Goal: Task Accomplishment & Management: Manage account settings

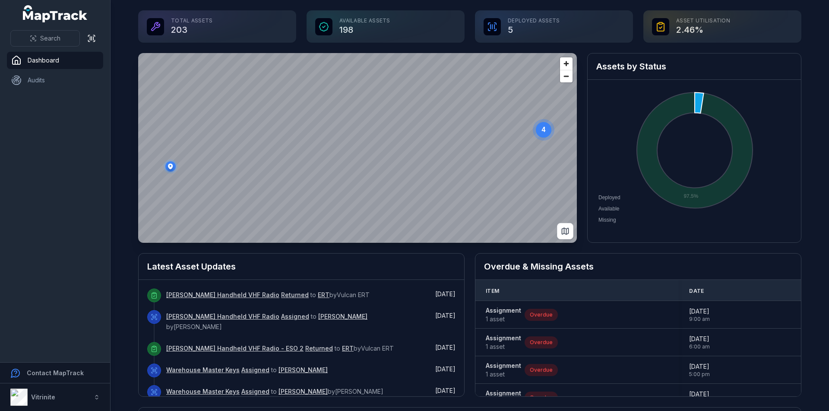
click at [620, 201] on span "Deployed" at bounding box center [606, 198] width 28 height 6
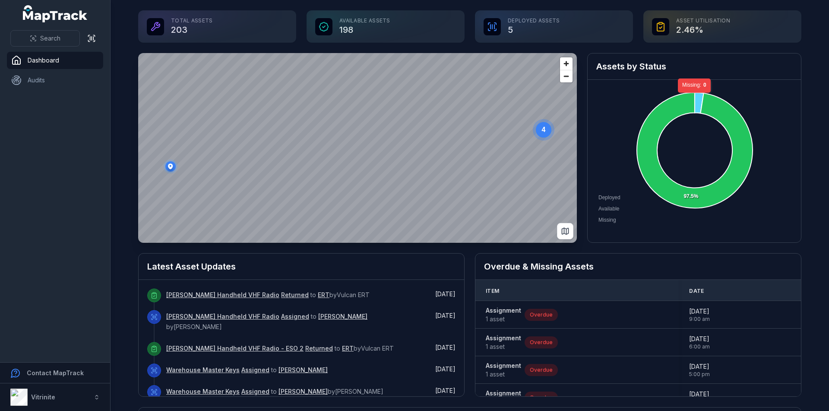
click at [694, 97] on icon at bounding box center [694, 103] width 0 height 20
click at [694, 96] on icon at bounding box center [698, 103] width 9 height 21
click at [694, 96] on icon at bounding box center [698, 102] width 8 height 22
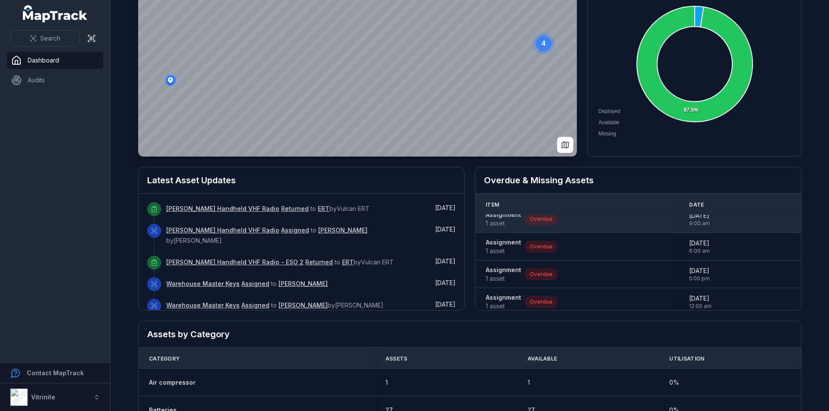
scroll to position [15, 0]
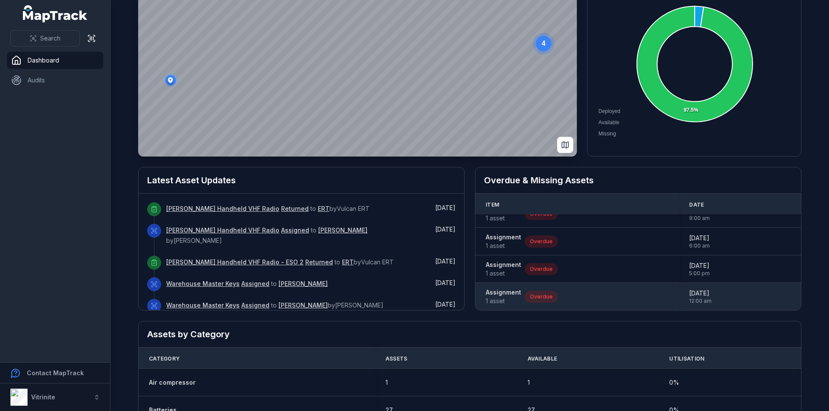
click at [589, 297] on div "Assignment 1 asset Overdue" at bounding box center [577, 296] width 183 height 17
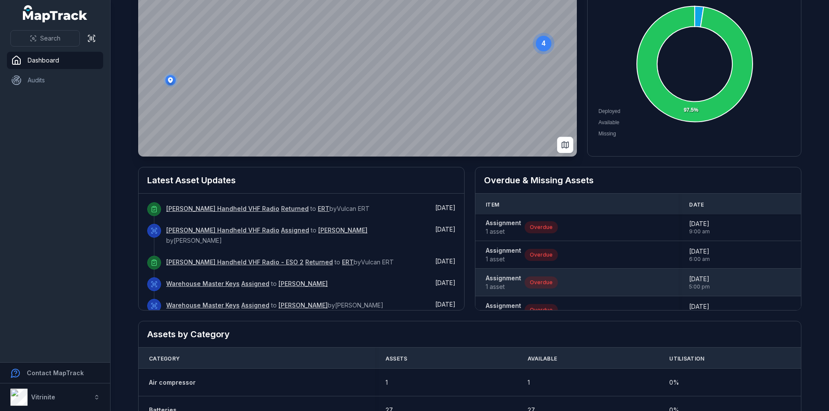
scroll to position [0, 0]
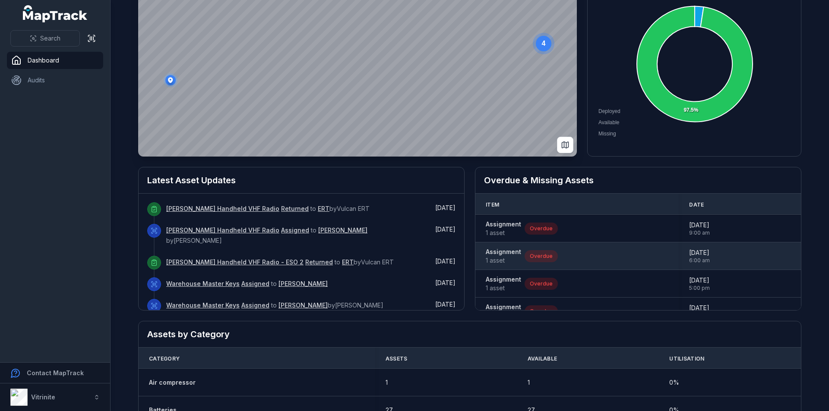
click at [590, 262] on div "Assignment 1 asset Overdue" at bounding box center [577, 256] width 183 height 17
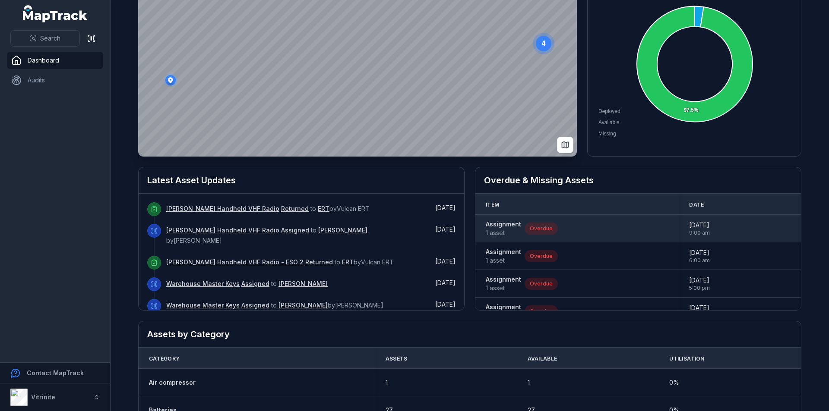
click at [502, 226] on strong "Assignment" at bounding box center [503, 224] width 35 height 9
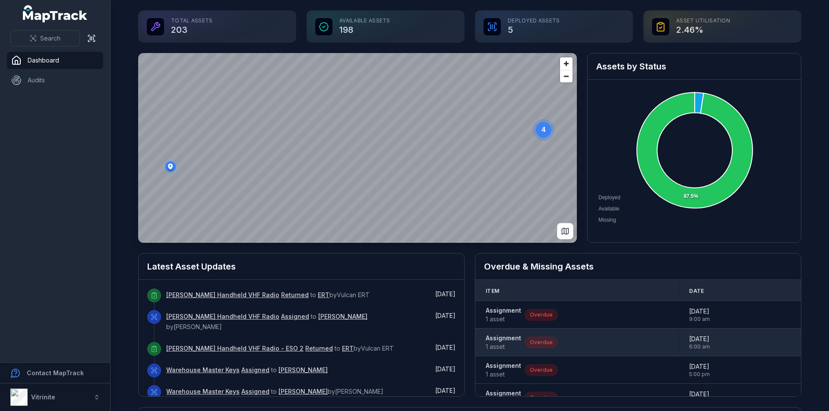
click at [508, 340] on strong "Assignment" at bounding box center [503, 338] width 35 height 9
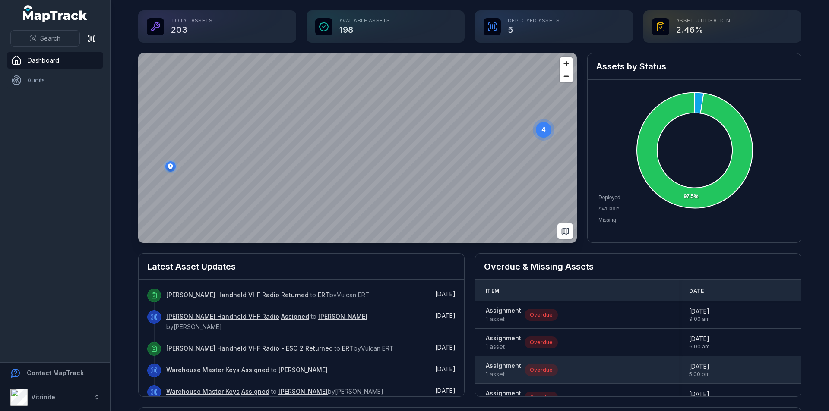
scroll to position [15, 0]
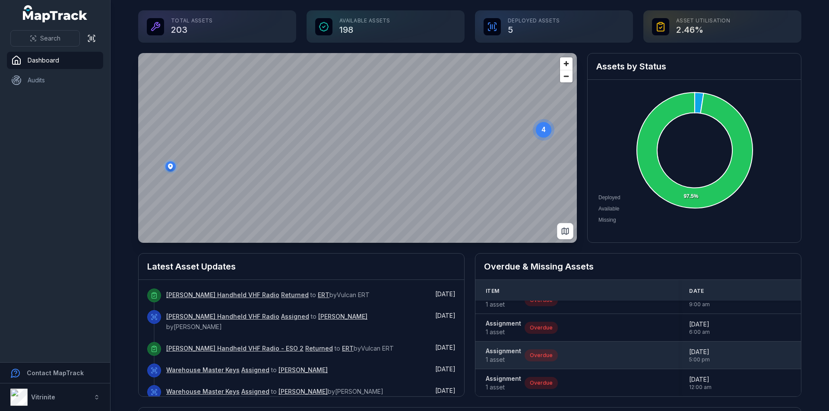
click at [496, 352] on strong "Assignment" at bounding box center [503, 351] width 35 height 9
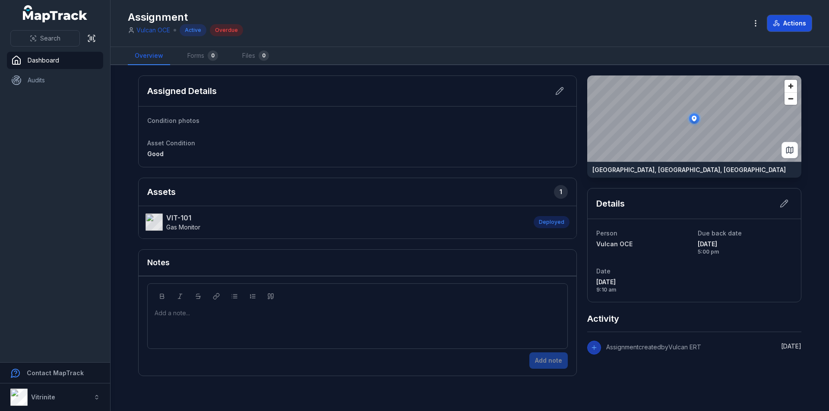
click at [786, 21] on button "Actions" at bounding box center [789, 23] width 44 height 16
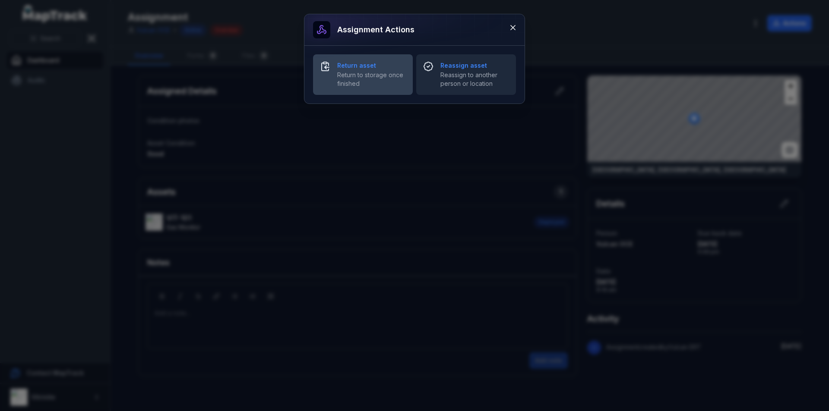
click at [371, 75] on span "Return to storage once finished" at bounding box center [371, 79] width 69 height 17
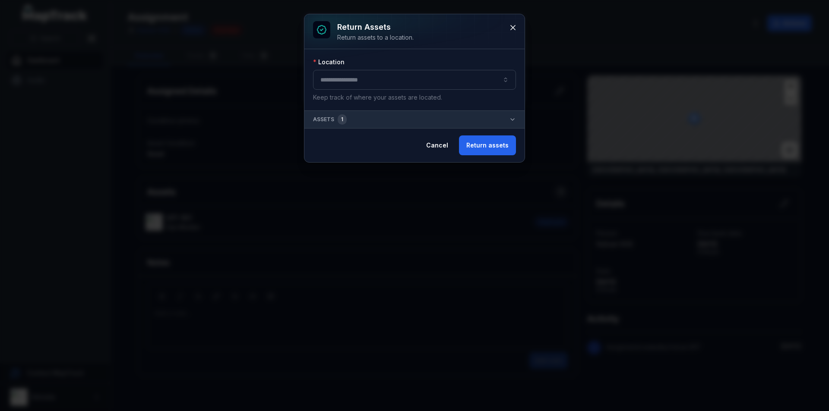
click at [446, 85] on button "button" at bounding box center [414, 80] width 203 height 20
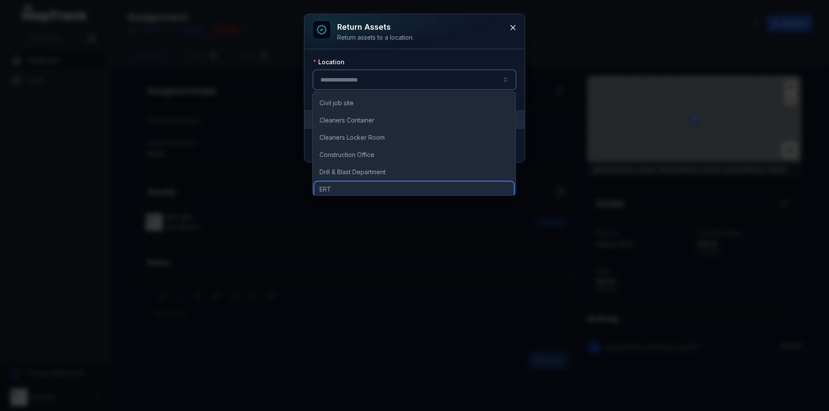
click at [333, 191] on div "ERT" at bounding box center [413, 190] width 199 height 16
type input "***"
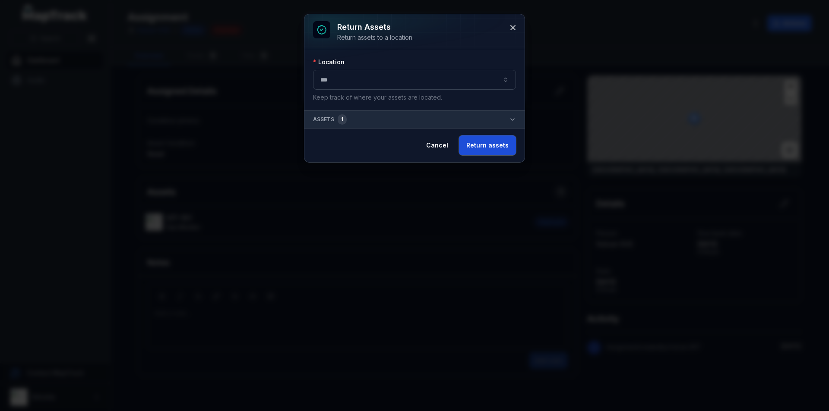
click at [508, 145] on button "Return assets" at bounding box center [487, 146] width 57 height 20
